Goal: Task Accomplishment & Management: Use online tool/utility

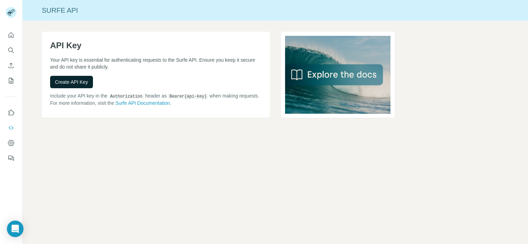
click at [71, 79] on span "Create API Key" at bounding box center [71, 82] width 33 height 7
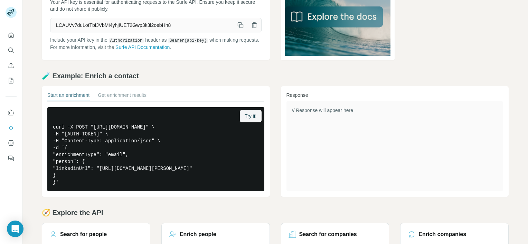
scroll to position [117, 0]
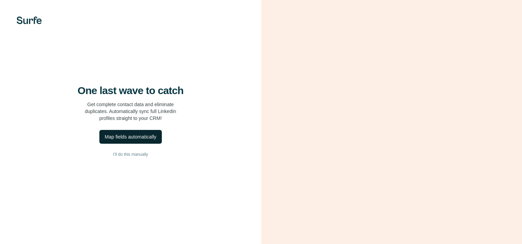
click at [131, 141] on div "Map fields automatically" at bounding box center [130, 137] width 51 height 7
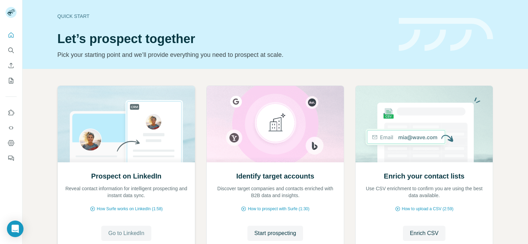
click at [120, 231] on span "Go to LinkedIn" at bounding box center [126, 234] width 36 height 8
